Goal: Transaction & Acquisition: Download file/media

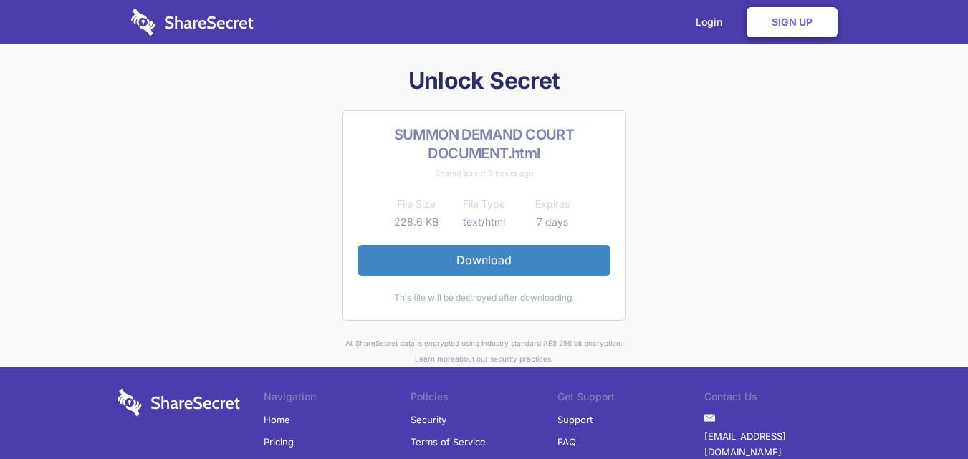
click at [472, 262] on link "Download" at bounding box center [484, 260] width 253 height 30
